Goal: Find specific page/section: Find specific page/section

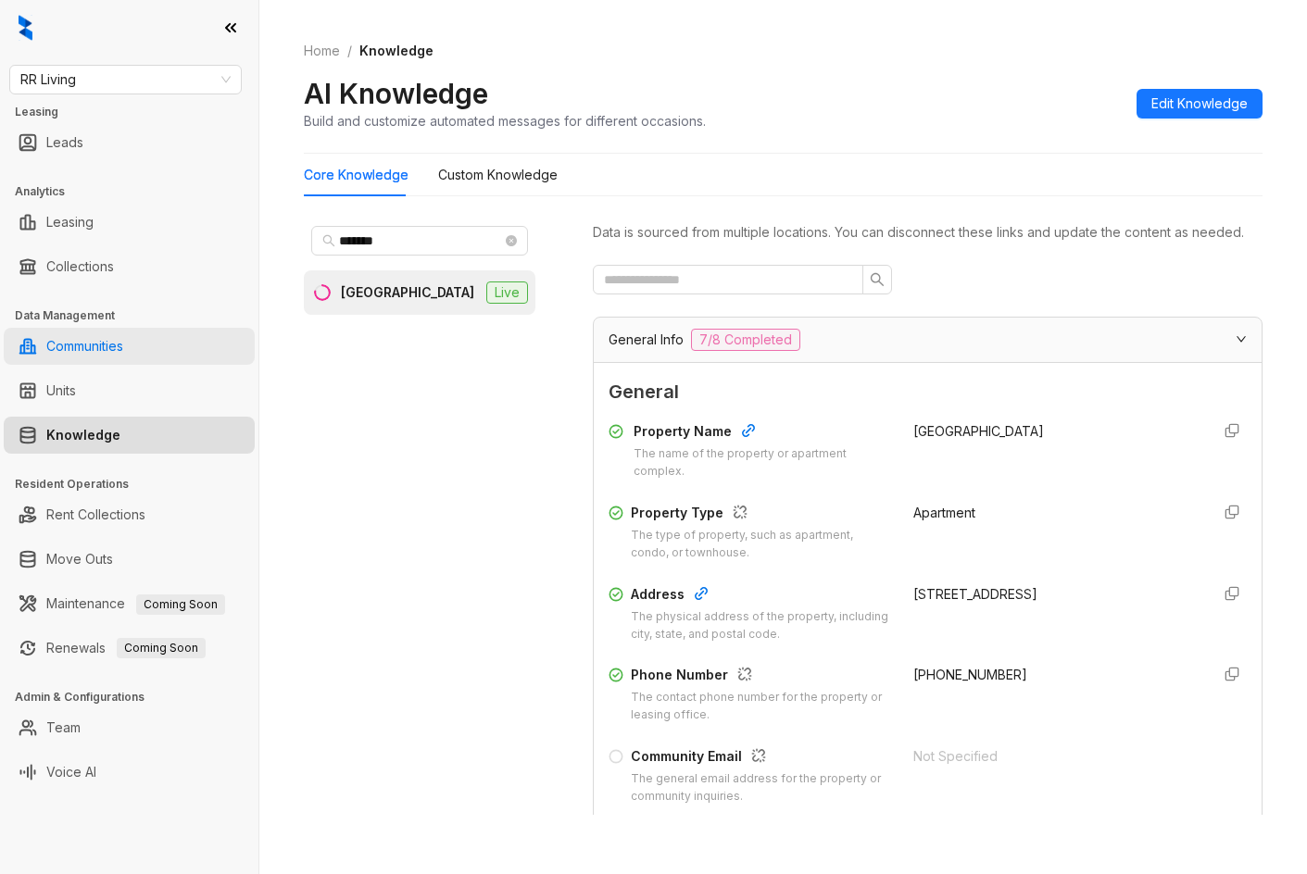
scroll to position [1366, 0]
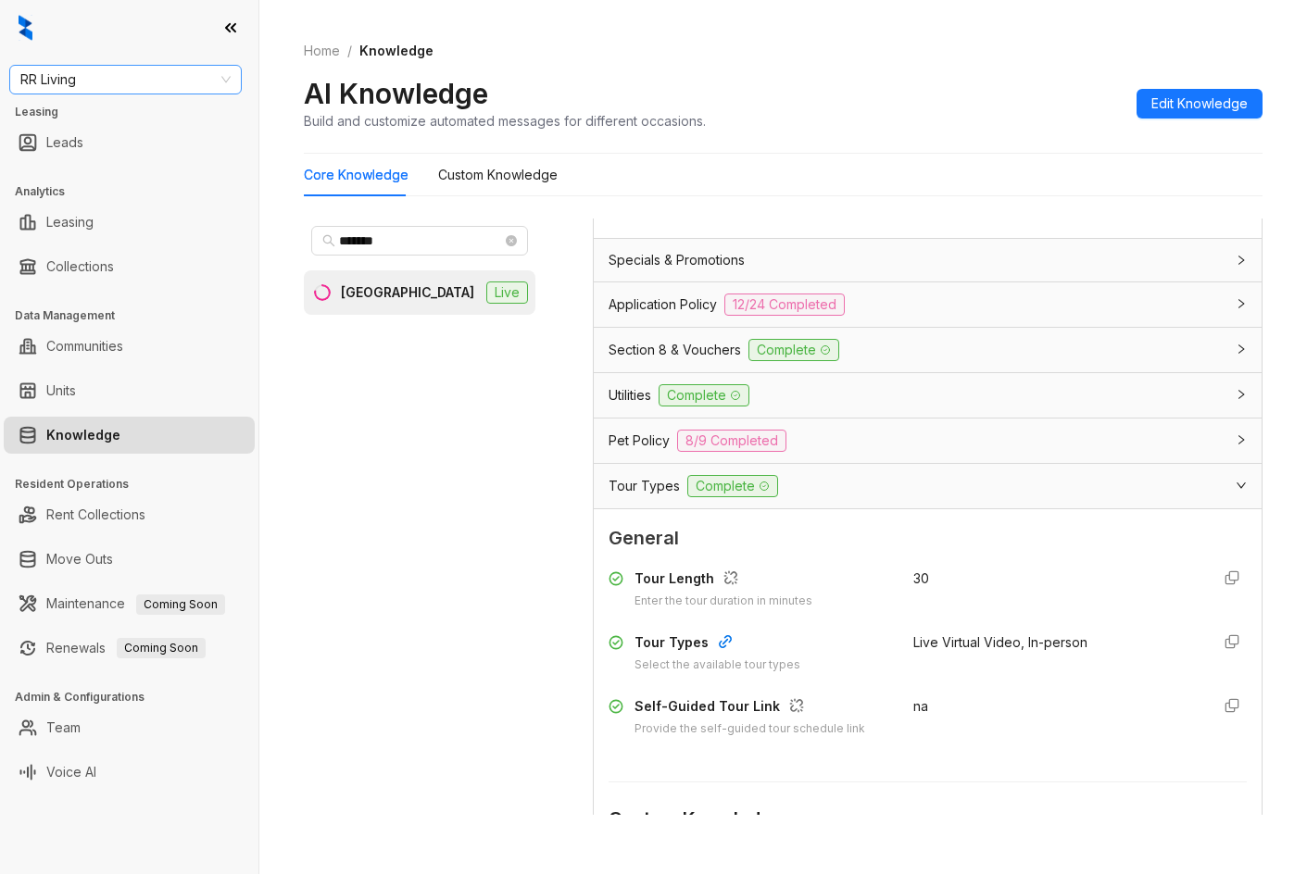
click at [176, 91] on span "RR Living" at bounding box center [125, 80] width 210 height 28
type input "*****"
click at [161, 117] on div "Magnolia Capital" at bounding box center [125, 117] width 203 height 20
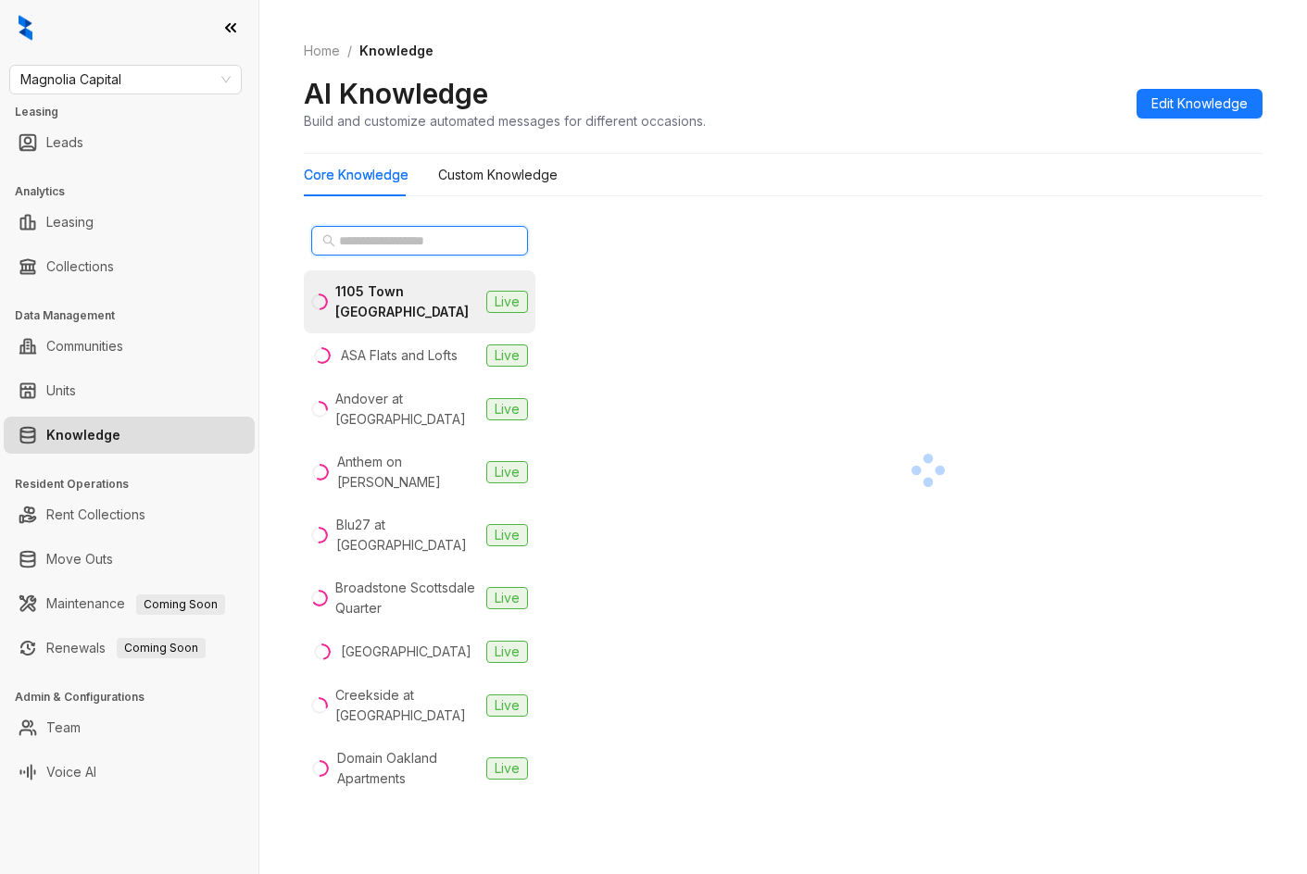
click at [410, 238] on input "text" at bounding box center [420, 241] width 163 height 20
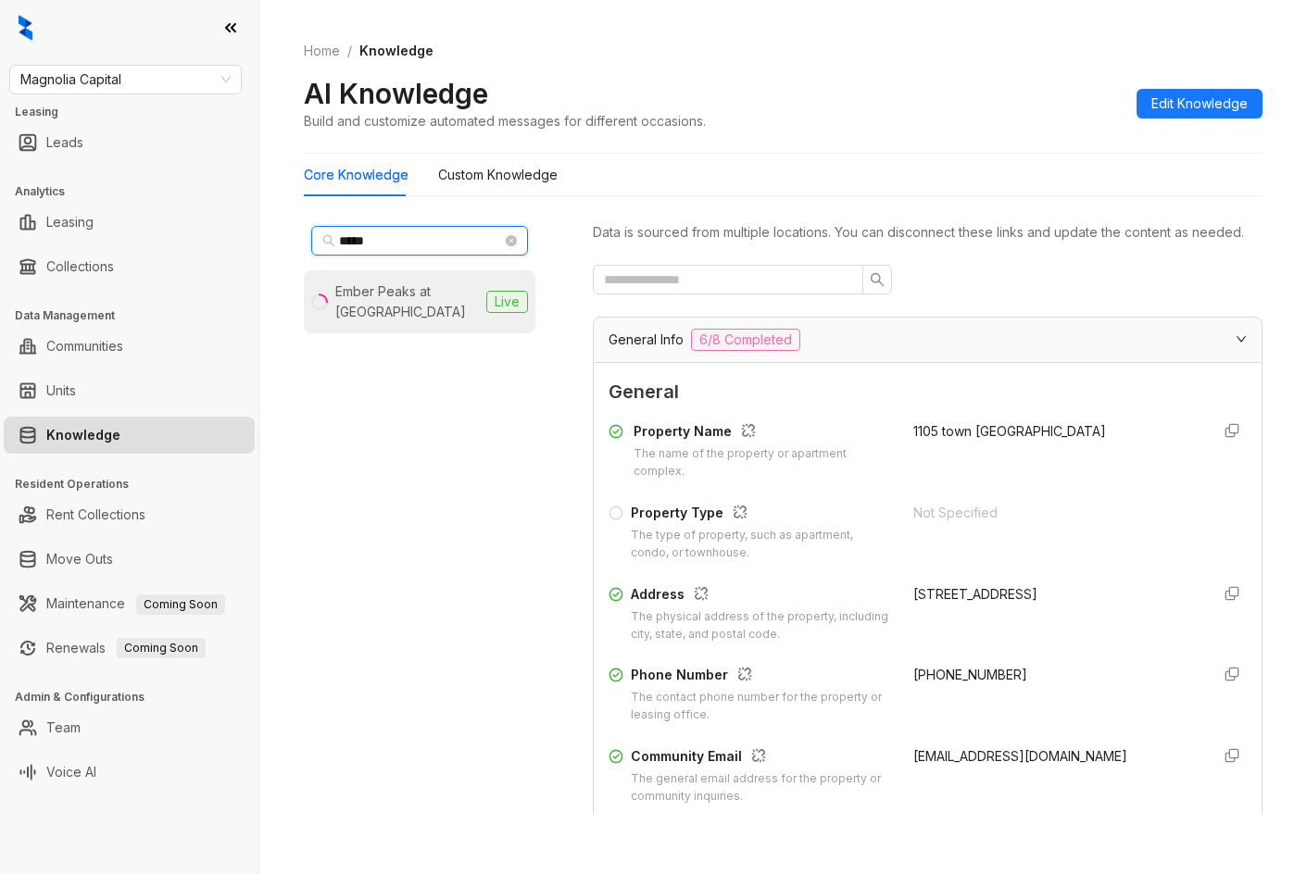
type input "*****"
click at [455, 323] on li "Ember Peaks at American Fork Live" at bounding box center [420, 301] width 232 height 63
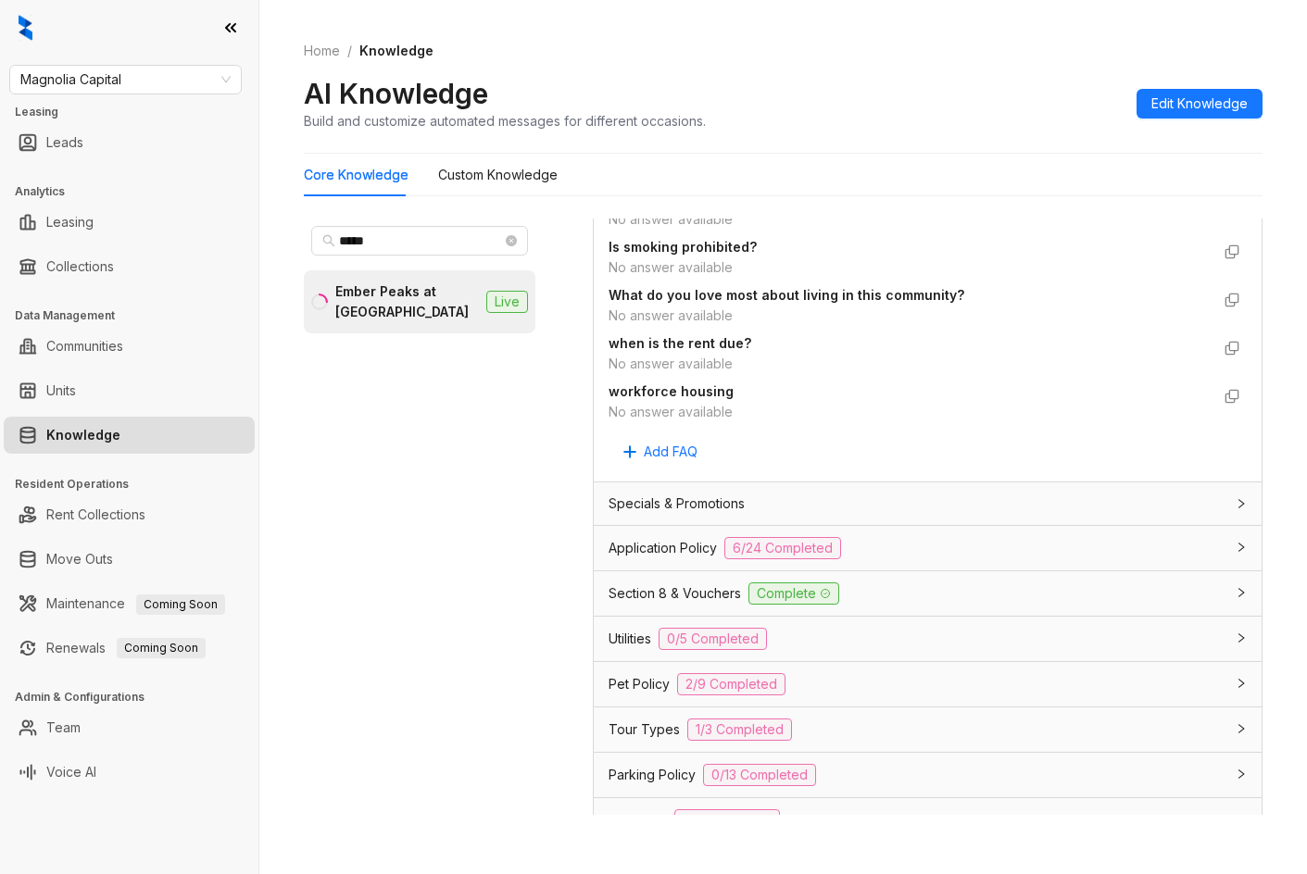
scroll to position [1389, 0]
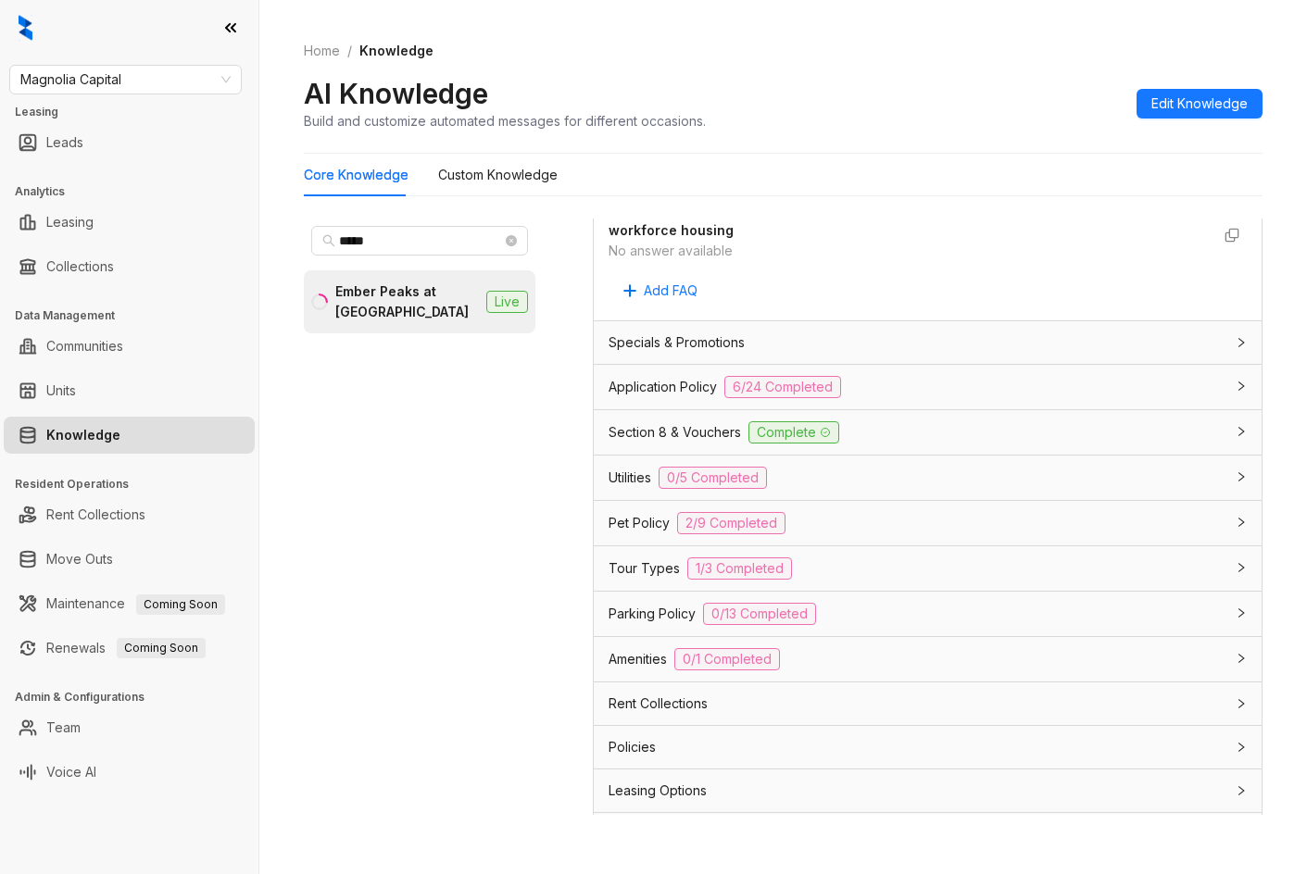
click at [943, 398] on div "Application Policy 6/24 Completed" at bounding box center [917, 387] width 616 height 22
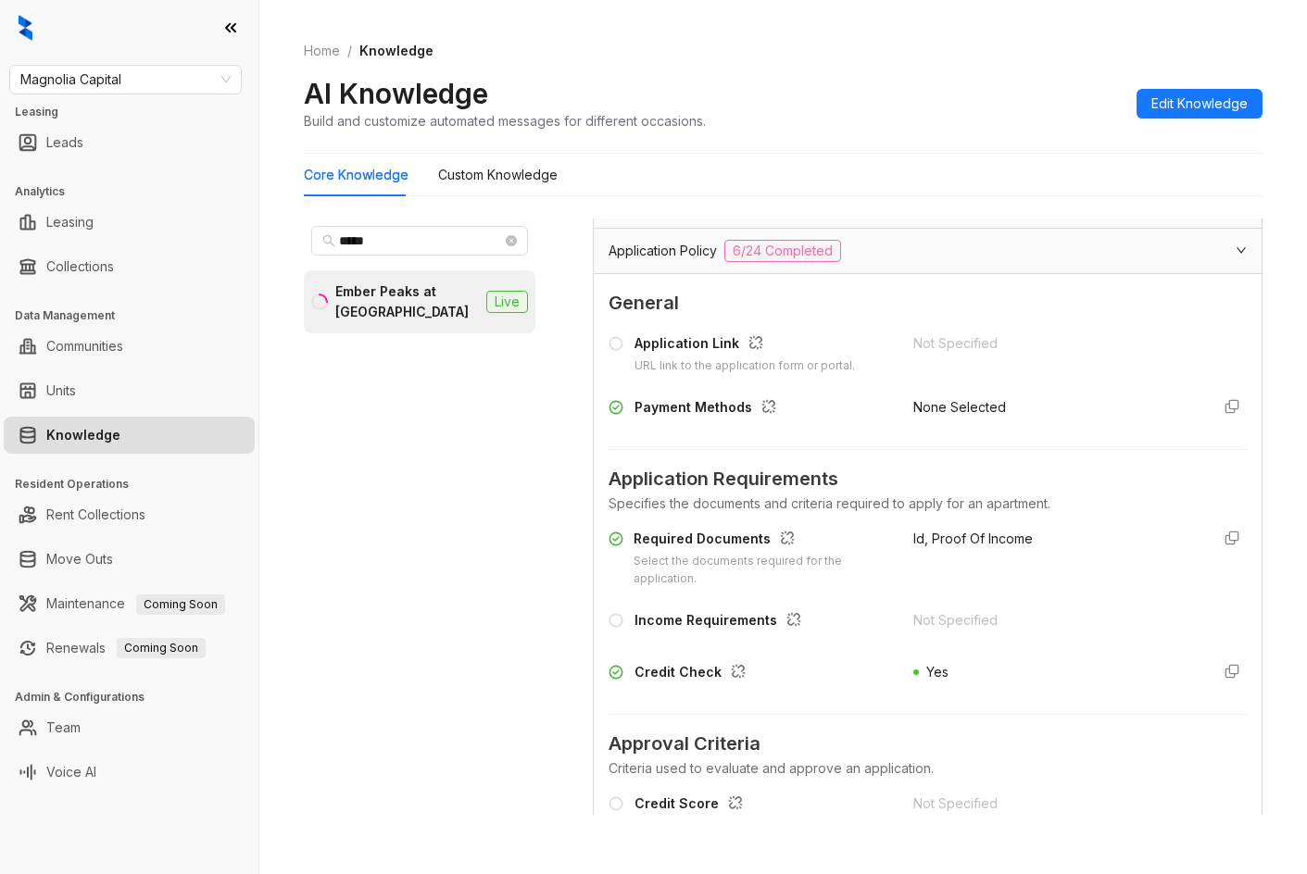
scroll to position [1667, 0]
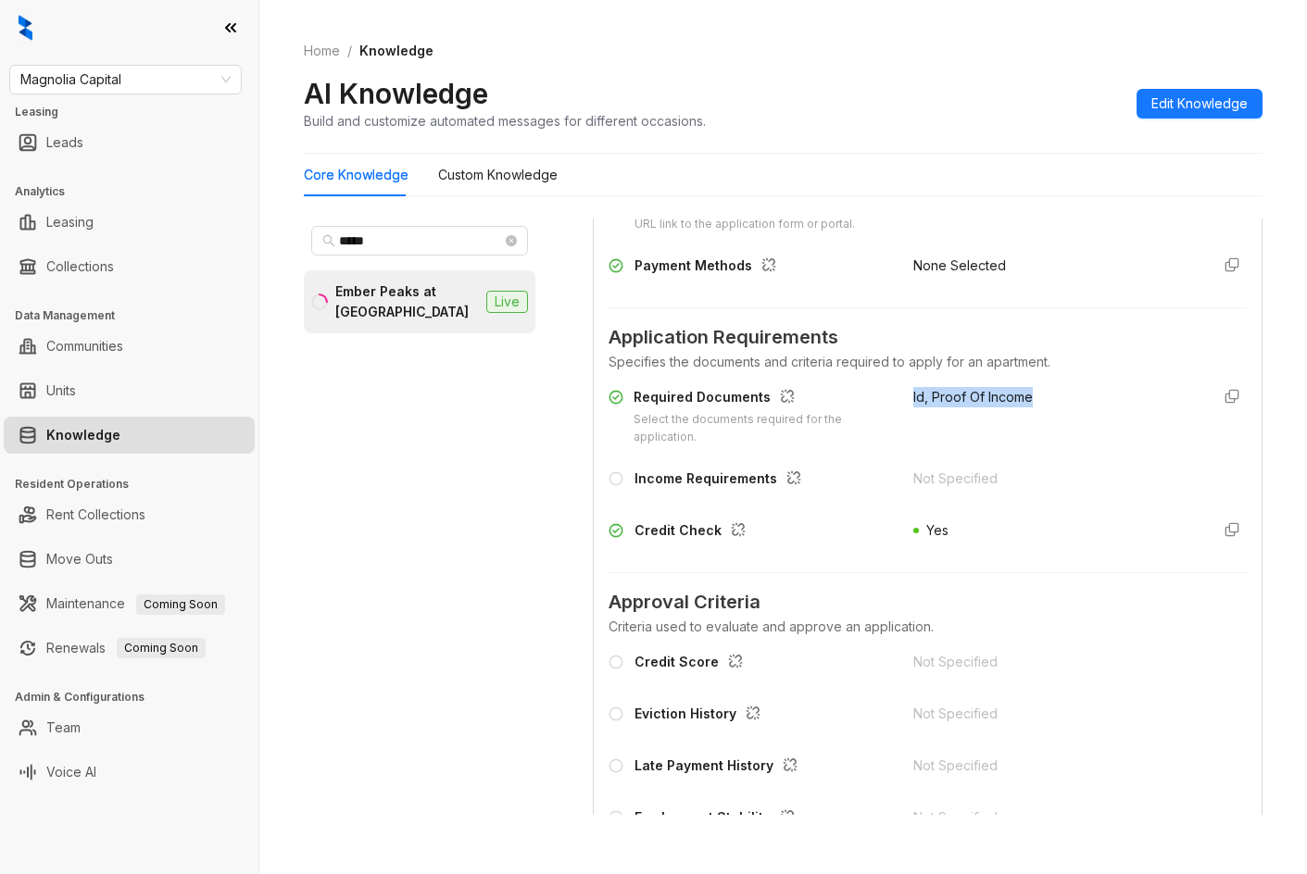
drag, startPoint x: 890, startPoint y: 418, endPoint x: 1062, endPoint y: 432, distance: 171.9
click at [1062, 432] on div "Required Documents Select the documents required for the application. Id, Proof…" at bounding box center [928, 416] width 638 height 59
copy span "Id, Proof Of Income"
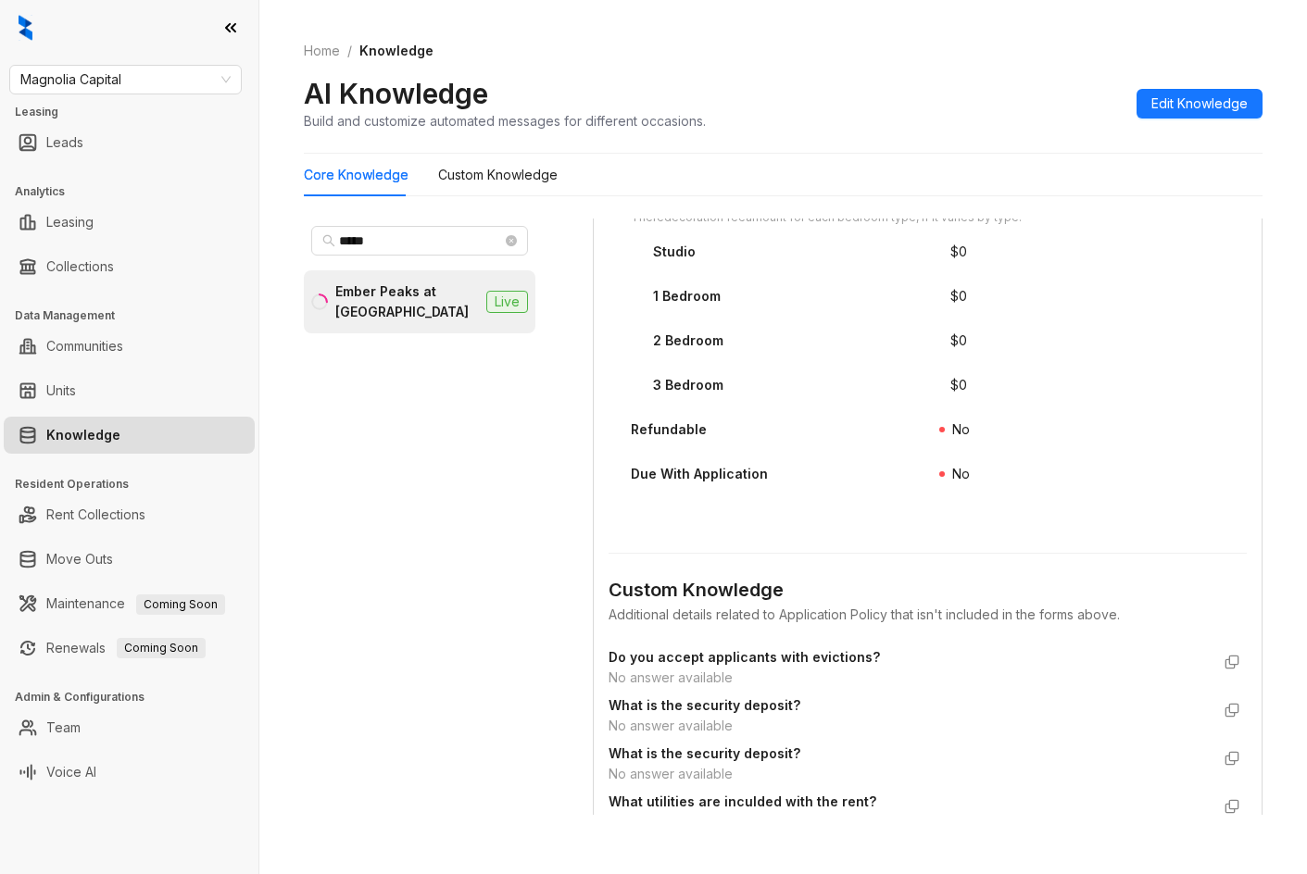
scroll to position [3879, 0]
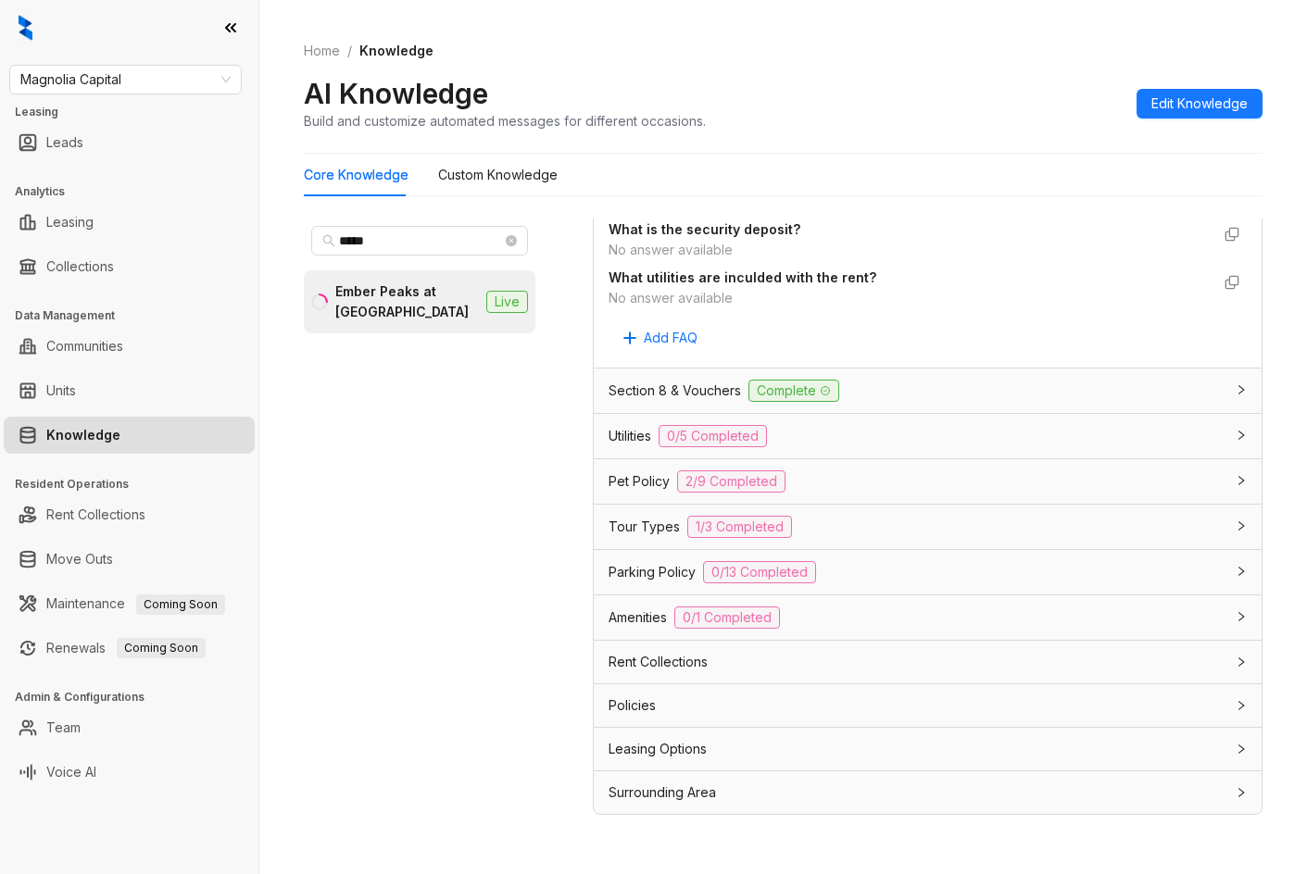
click at [850, 518] on div "Tour Types 1/3 Completed" at bounding box center [917, 527] width 616 height 22
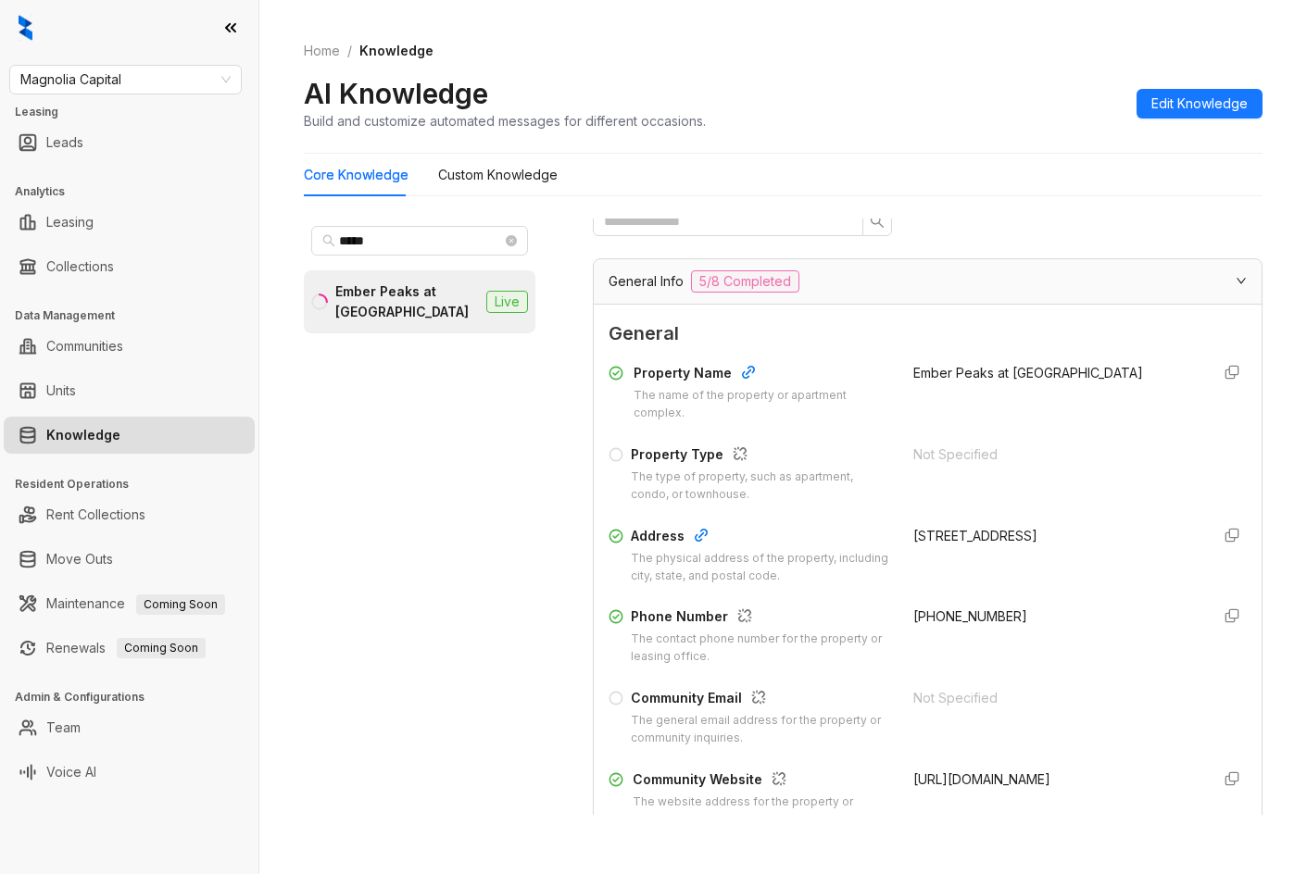
scroll to position [0, 0]
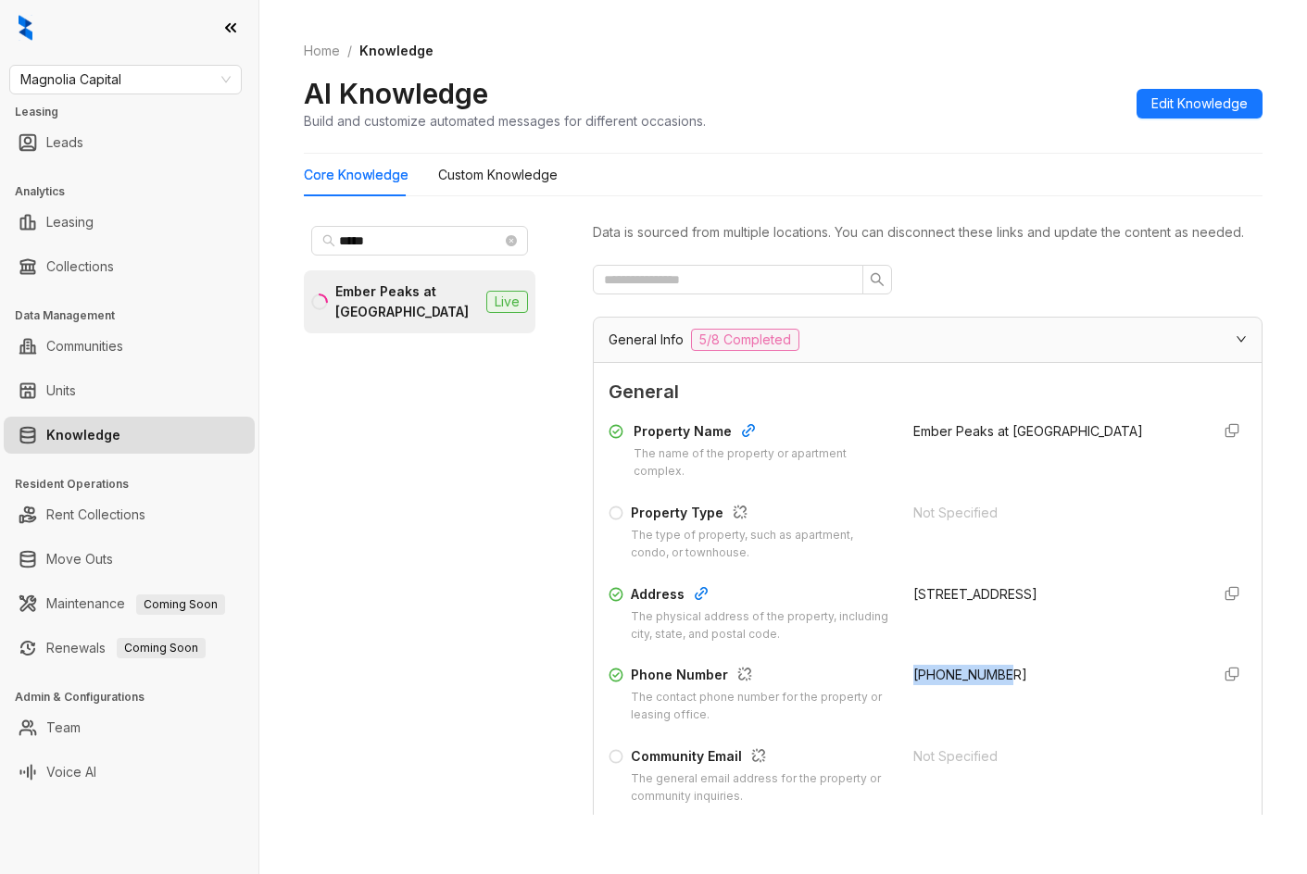
drag, startPoint x: 899, startPoint y: 692, endPoint x: 1004, endPoint y: 696, distance: 104.7
click at [1004, 696] on div "Phone Number The contact phone number for the property or leasing office. +1855…" at bounding box center [928, 694] width 638 height 59
copy span "+18554951979"
